Goal: Task Accomplishment & Management: Use online tool/utility

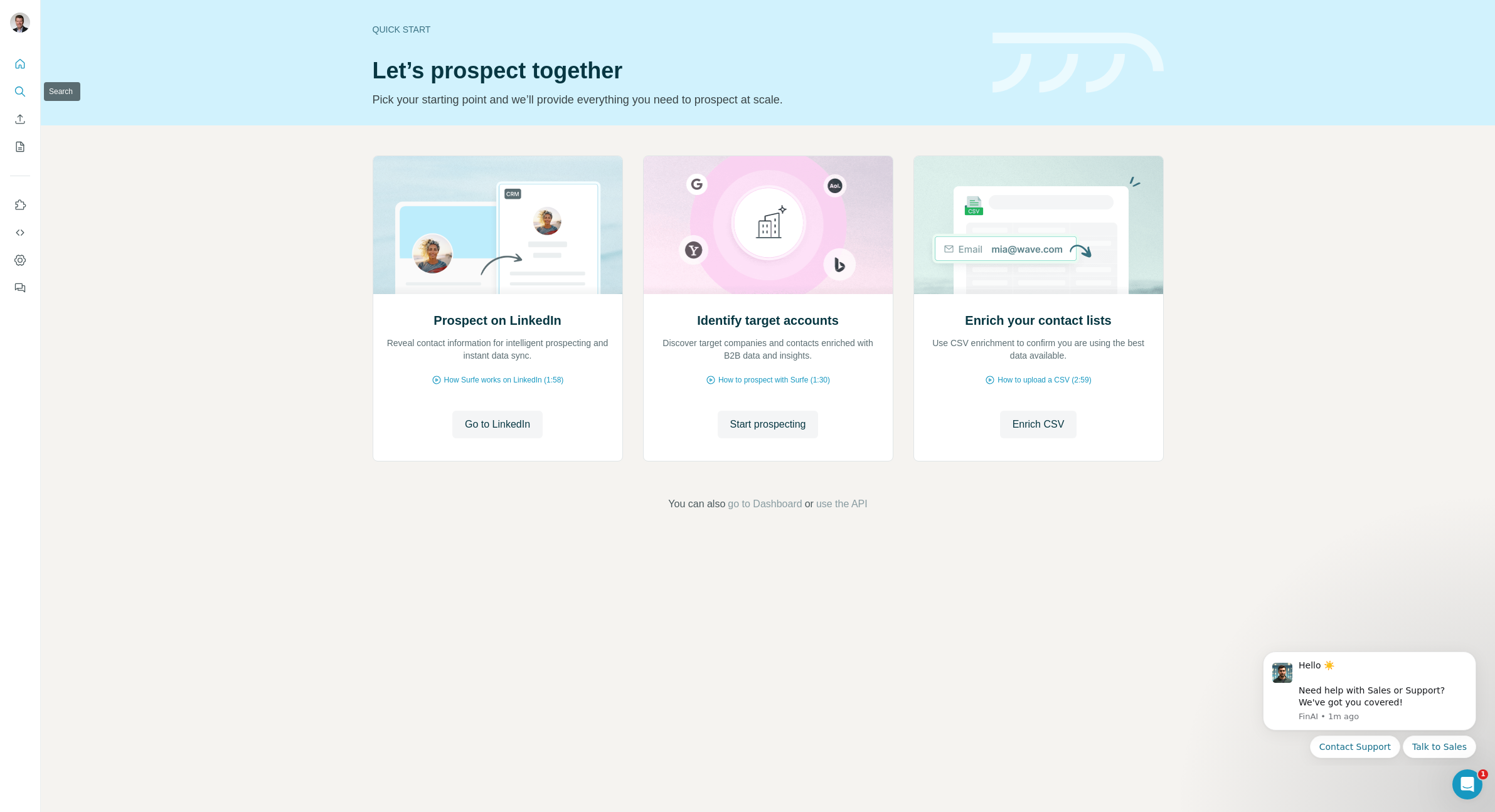
click at [28, 94] on button "Search" at bounding box center [20, 91] width 20 height 23
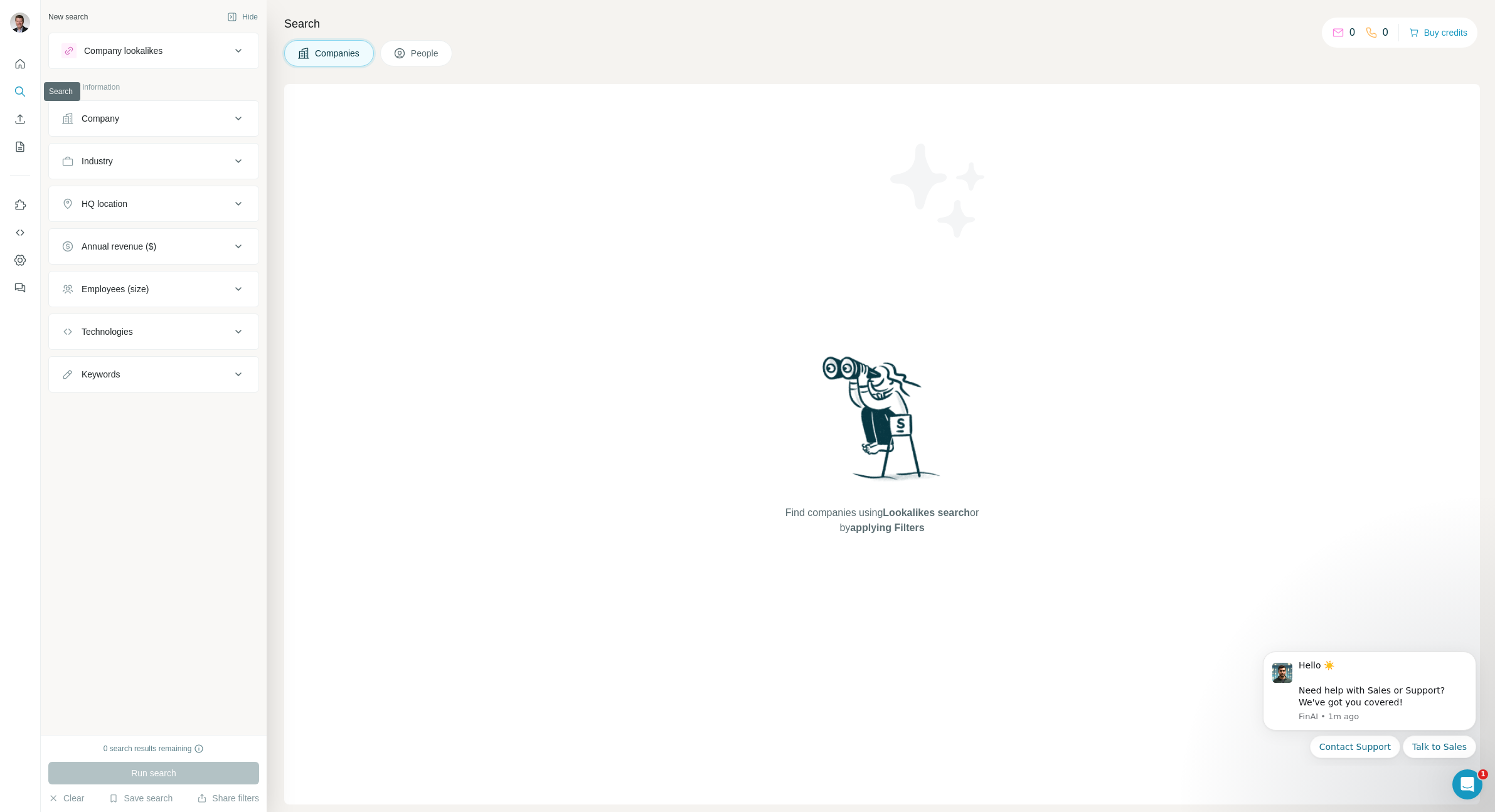
click at [21, 90] on body "New search Hide Company lookalikes Company information Company Industry HQ loca…" at bounding box center [747, 406] width 1495 height 812
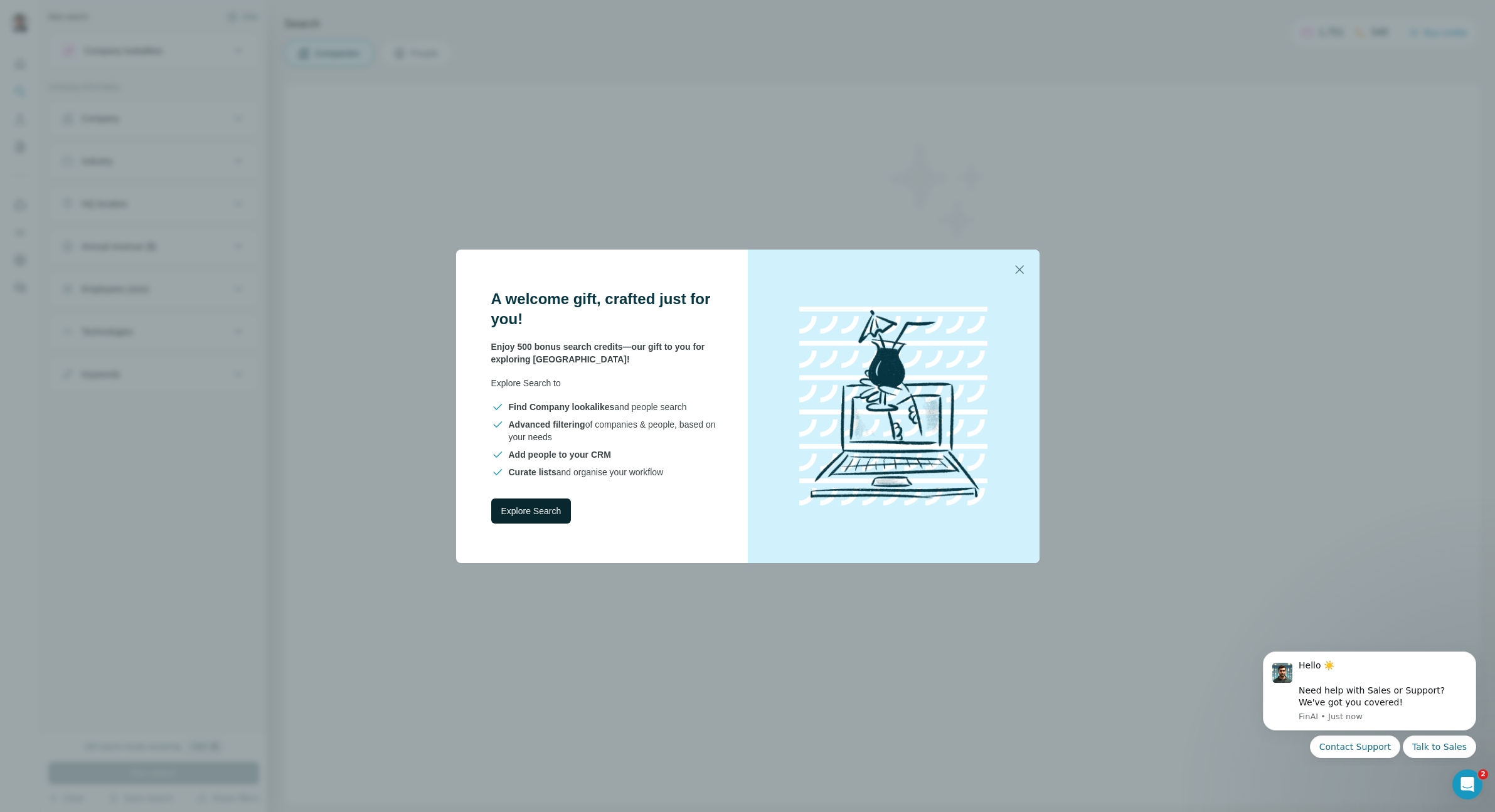
click at [534, 510] on span "Explore Search" at bounding box center [532, 511] width 60 height 13
